Goal: Task Accomplishment & Management: Manage account settings

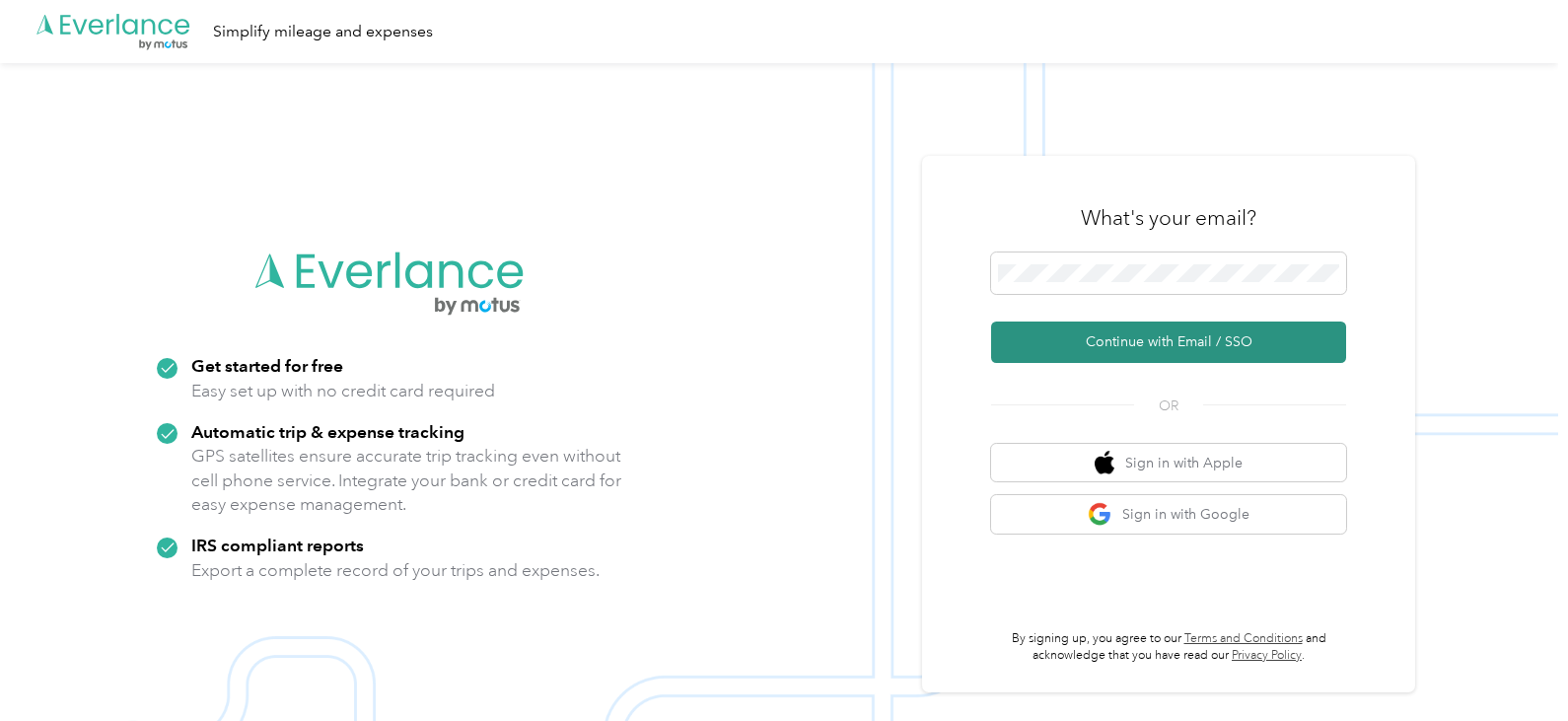
click at [1175, 347] on button "Continue with Email / SSO" at bounding box center [1168, 342] width 355 height 42
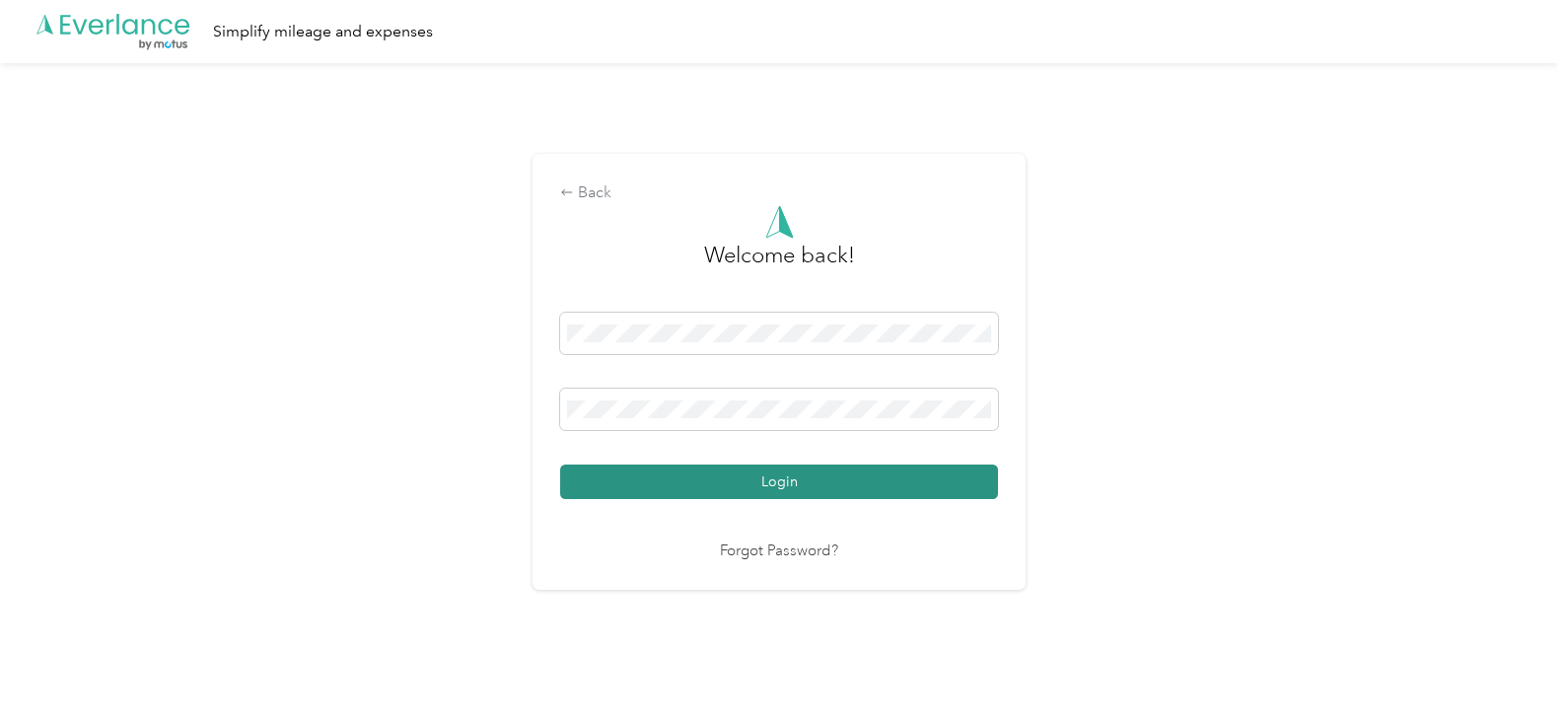
click at [705, 468] on button "Login" at bounding box center [779, 481] width 437 height 35
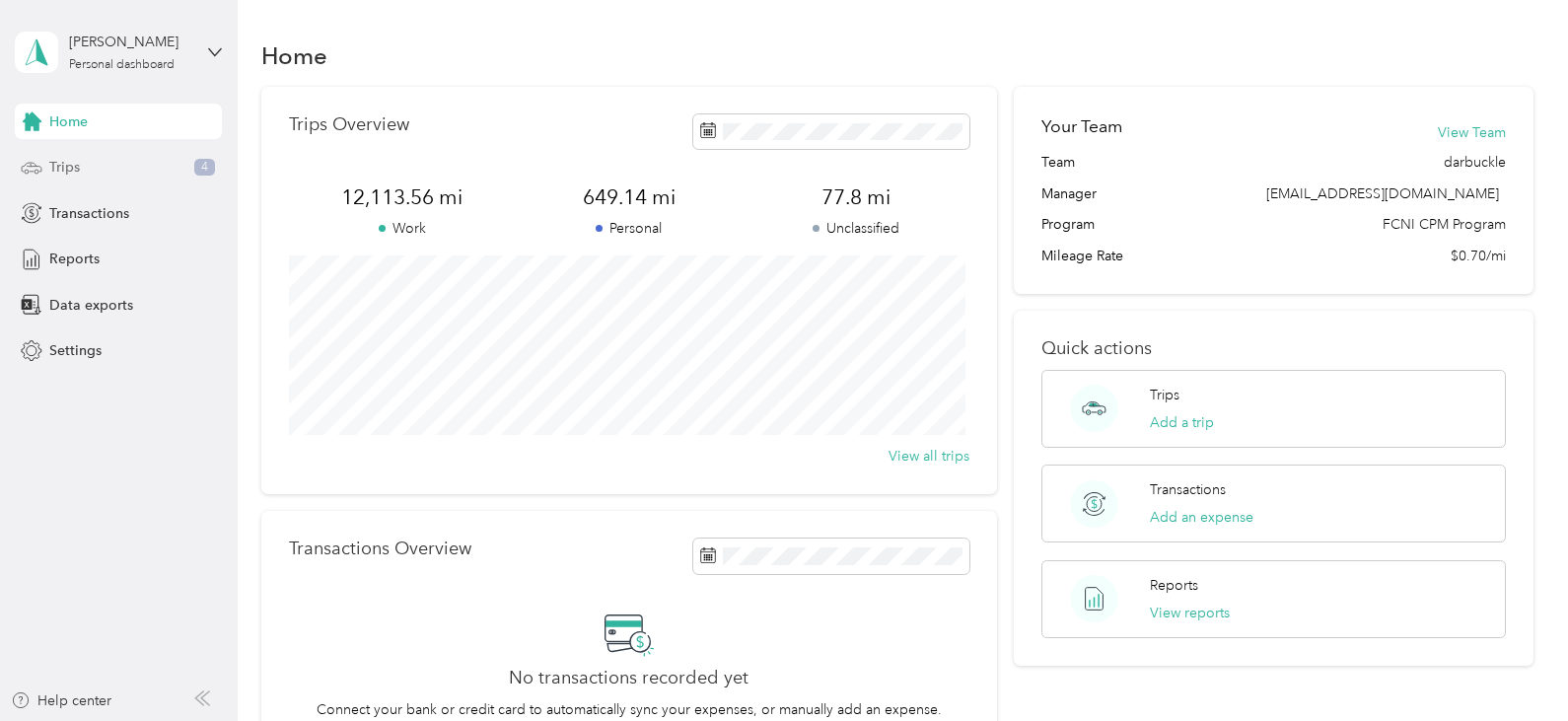
click at [118, 170] on div "Trips 4" at bounding box center [118, 168] width 207 height 36
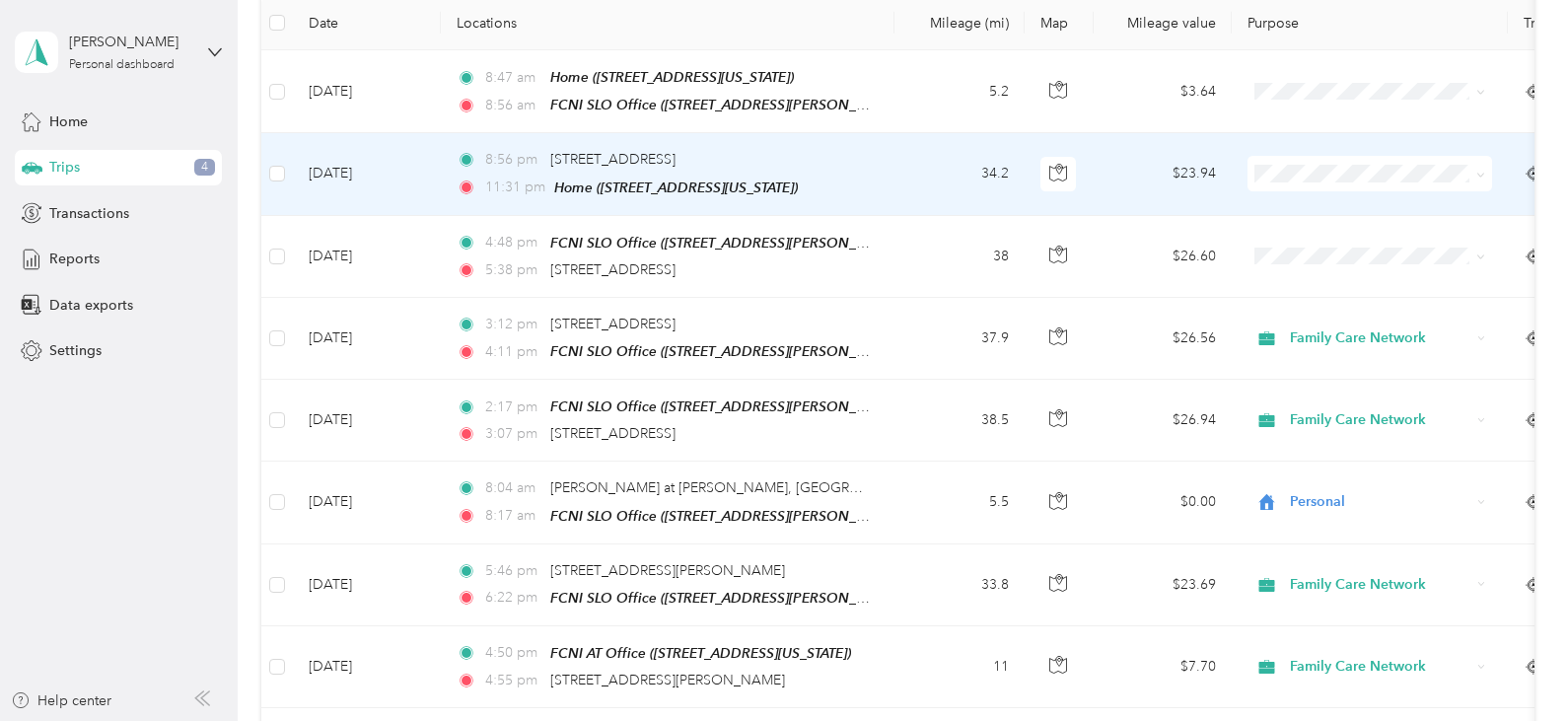
scroll to position [296, 0]
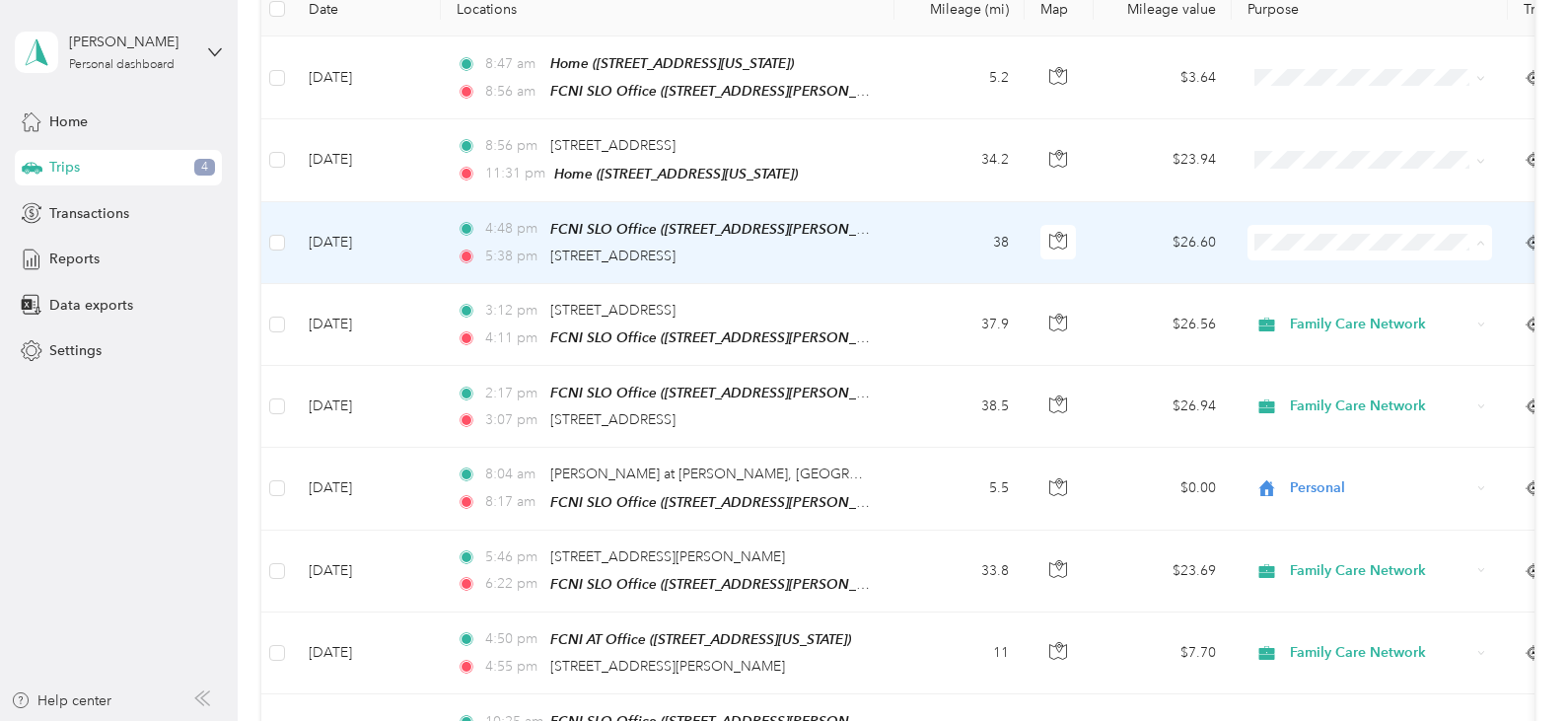
click at [1348, 300] on span "Personal" at bounding box center [1387, 309] width 182 height 21
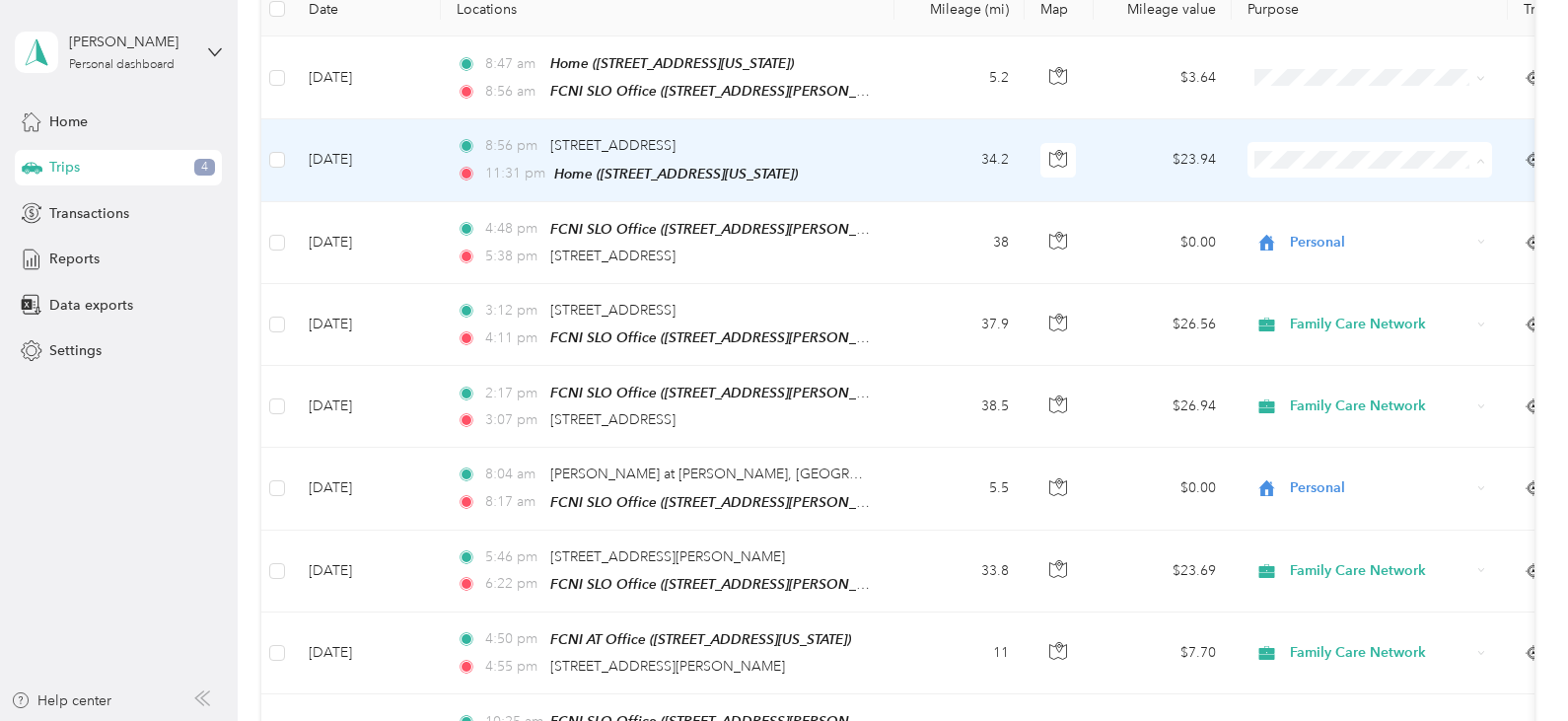
click at [1341, 224] on span "Personal" at bounding box center [1387, 229] width 182 height 21
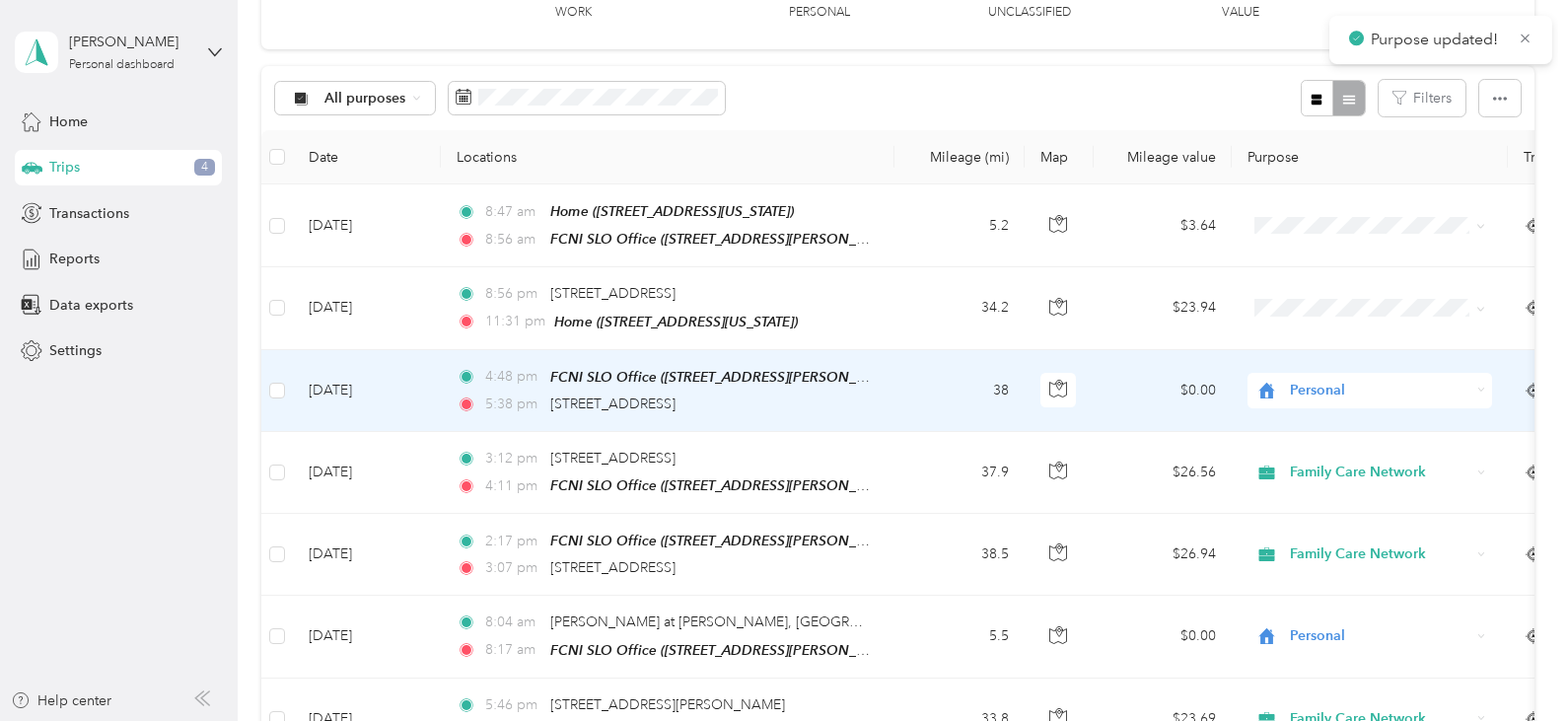
scroll to position [98, 0]
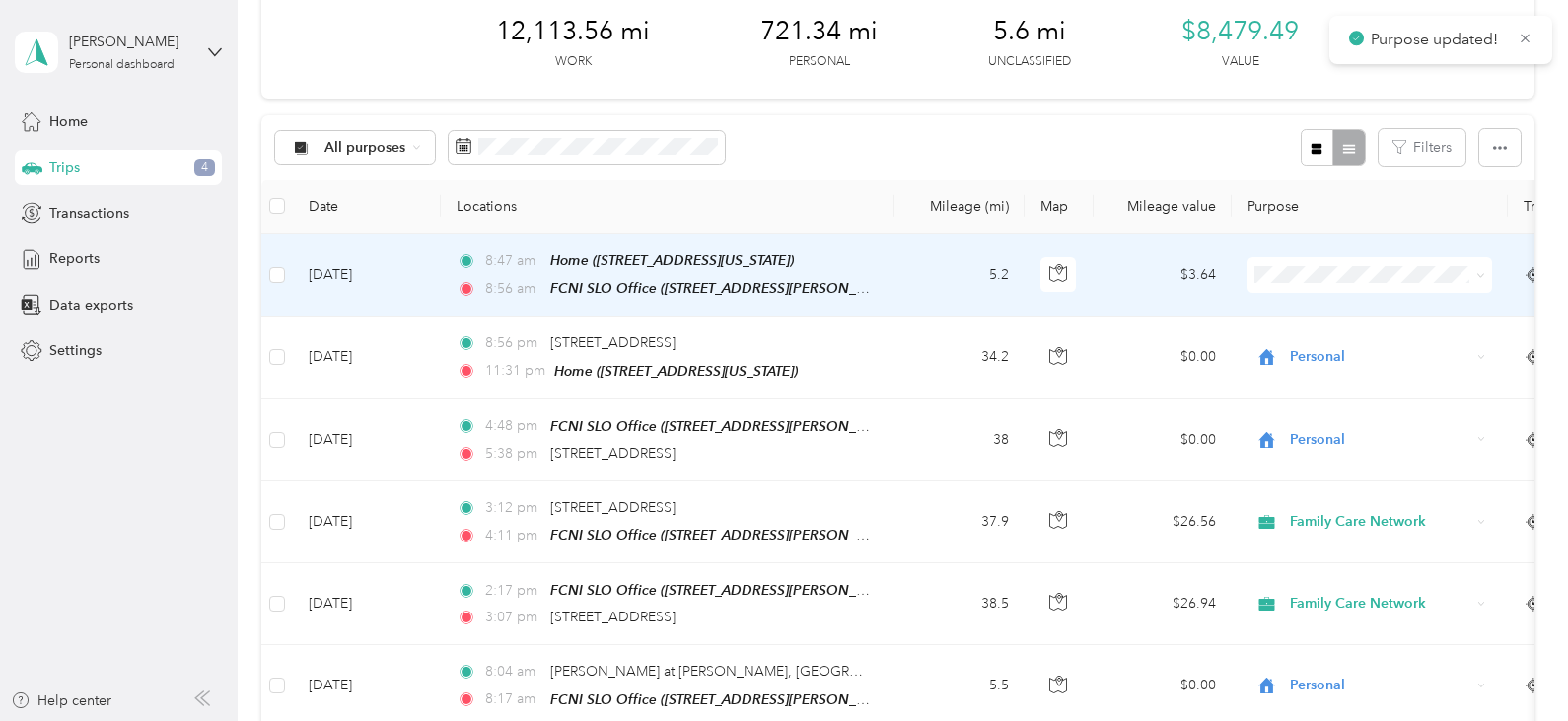
click at [1360, 258] on span at bounding box center [1370, 276] width 245 height 36
click at [1329, 332] on li "Personal" at bounding box center [1370, 345] width 245 height 35
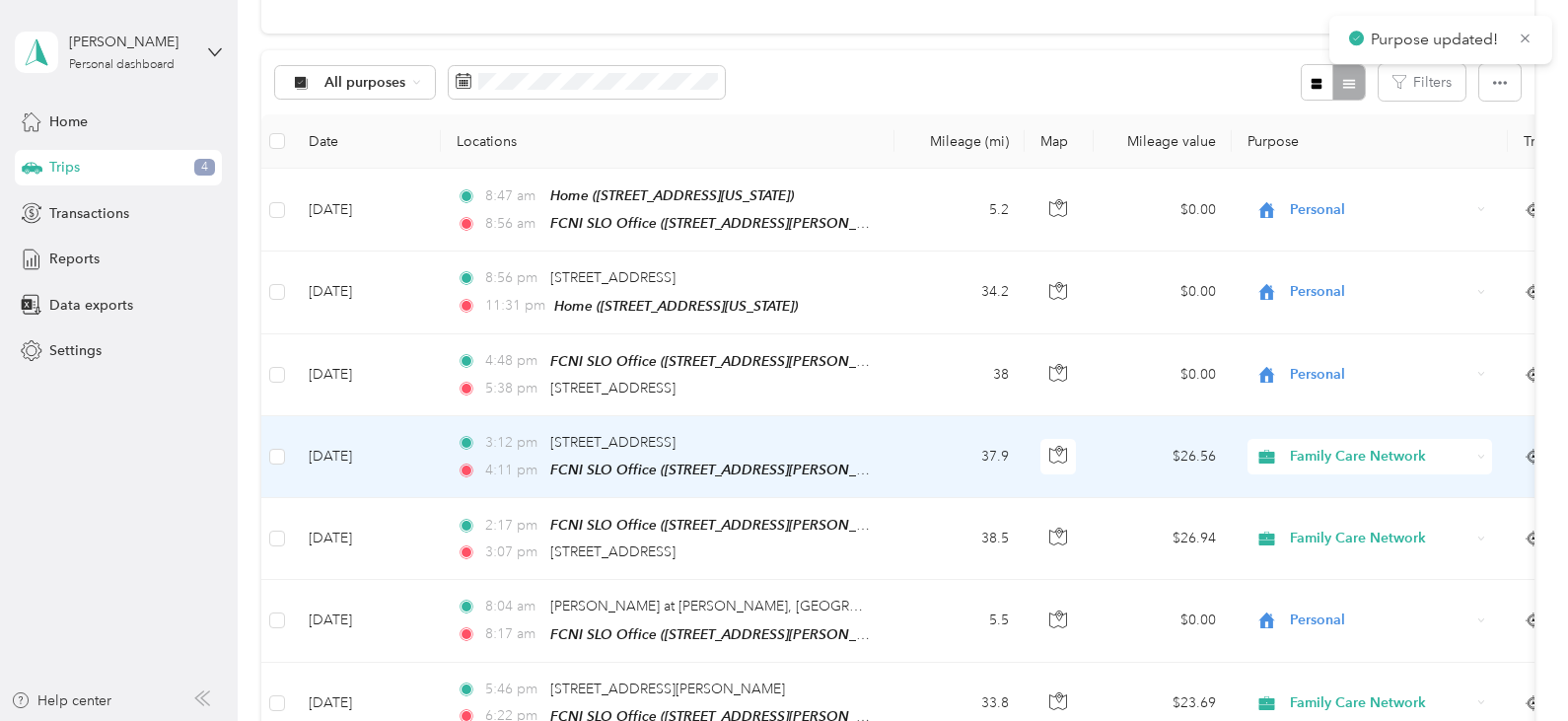
scroll to position [0, 0]
